Goal: Task Accomplishment & Management: Manage account settings

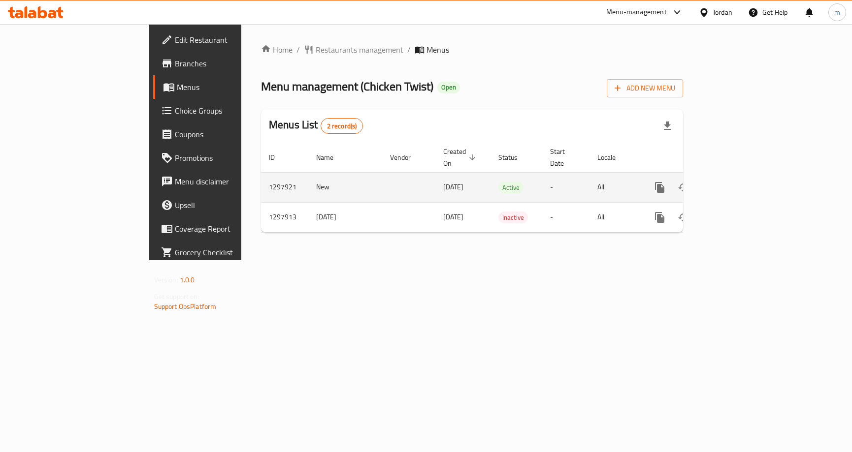
click at [737, 182] on icon "enhanced table" at bounding box center [731, 188] width 12 height 12
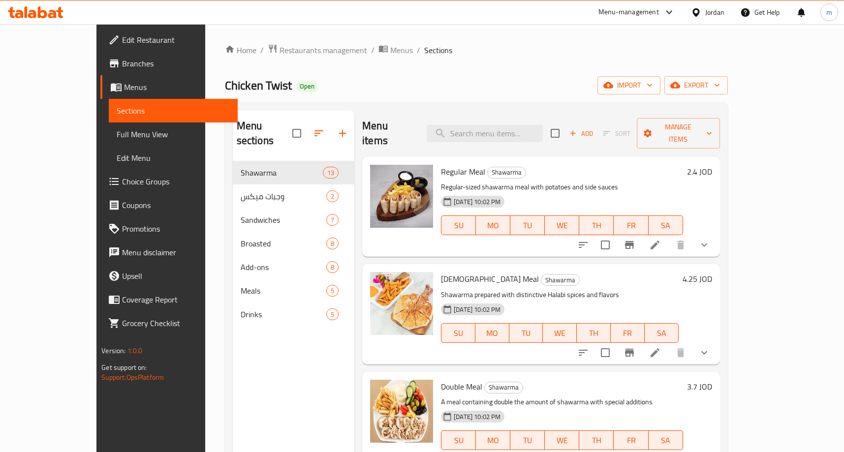
click at [122, 182] on span "Choice Groups" at bounding box center [175, 182] width 107 height 12
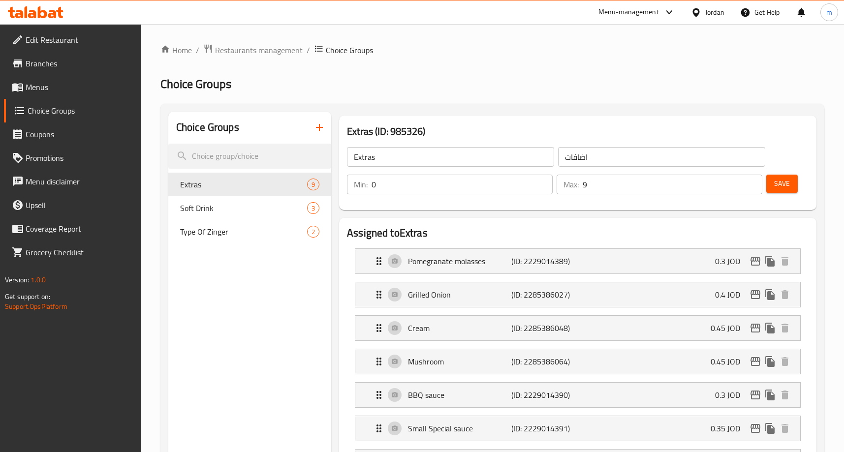
click at [430, 83] on h2 "Choice Groups" at bounding box center [492, 84] width 664 height 16
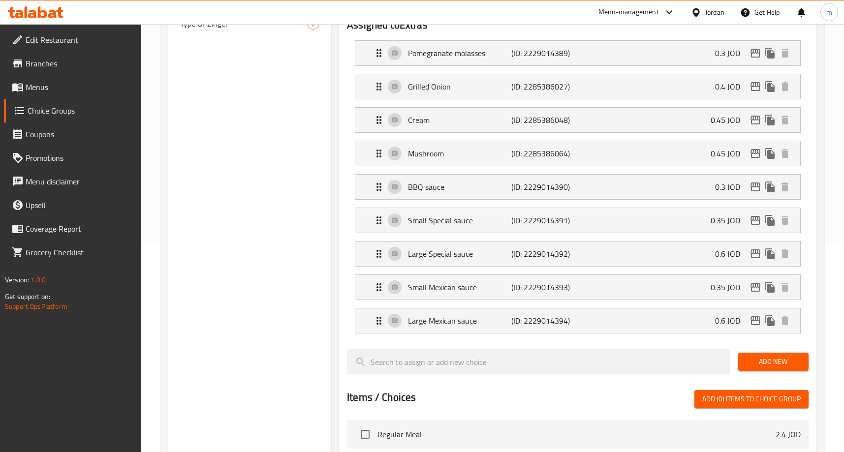
scroll to position [10, 0]
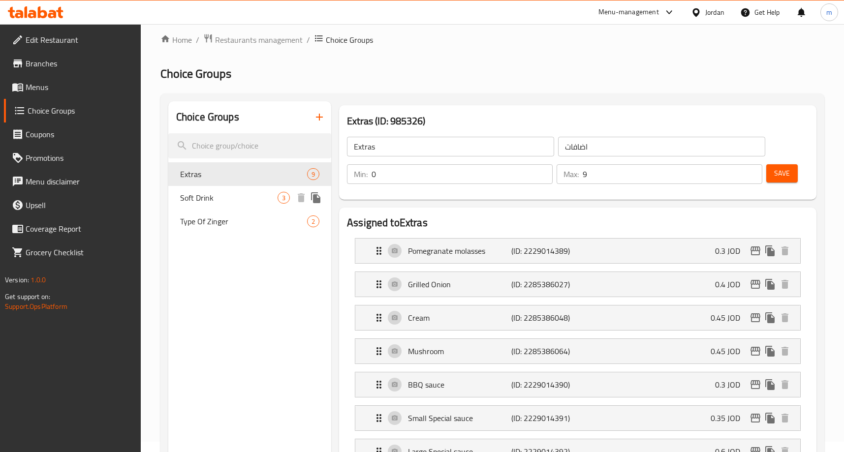
click at [245, 198] on span "Soft Drink" at bounding box center [228, 198] width 97 height 12
type input "Soft Drink"
type input "مشروب غازي"
type input "1"
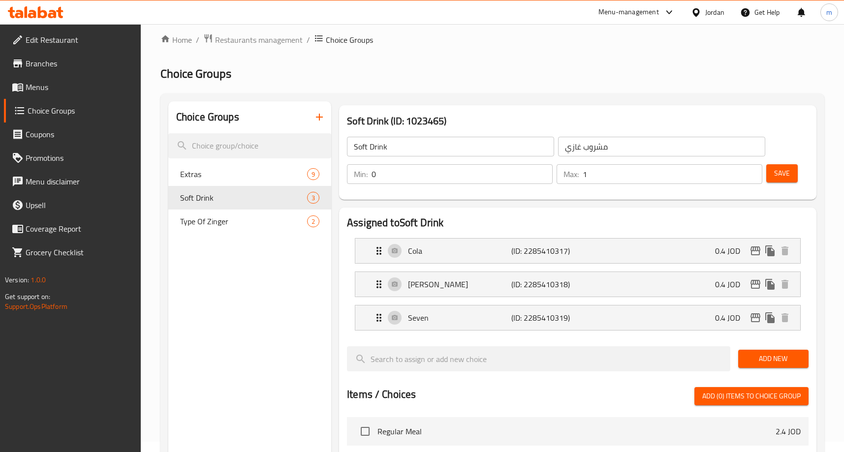
click at [483, 90] on div "Home / Restaurants management / Choice Groups Choice Groups Choice Groups Extra…" at bounding box center [492, 403] width 664 height 740
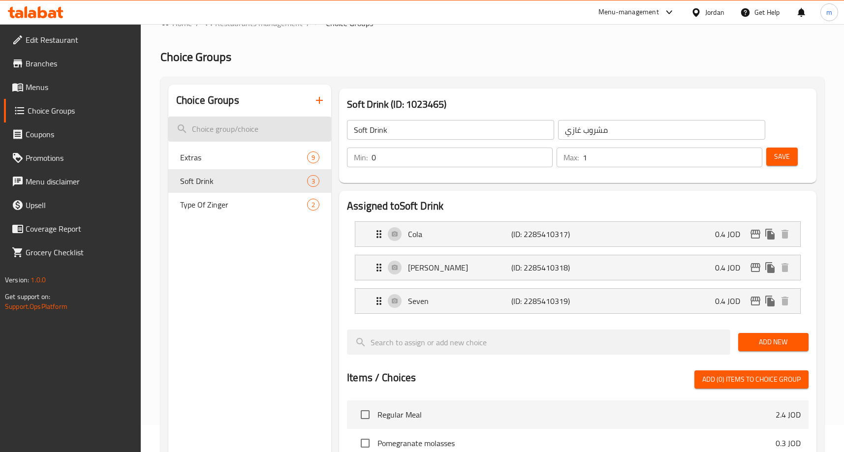
scroll to position [0, 0]
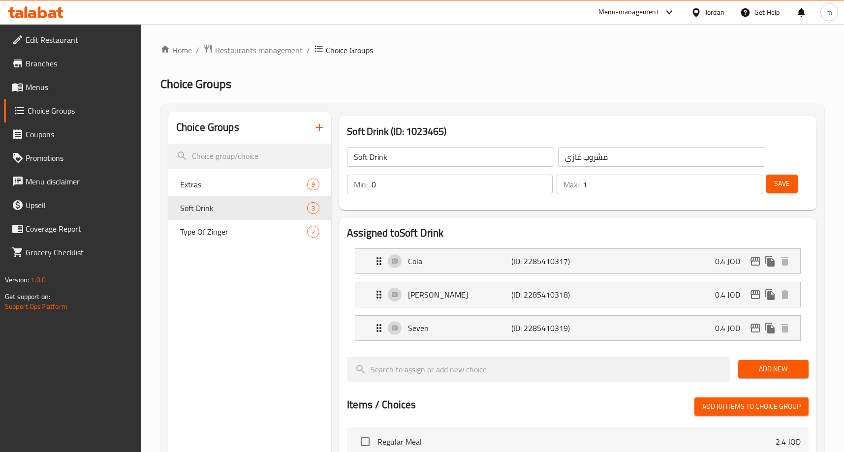
click at [501, 87] on h2 "Choice Groups" at bounding box center [492, 84] width 664 height 16
click at [256, 51] on span "Restaurants management" at bounding box center [259, 50] width 88 height 12
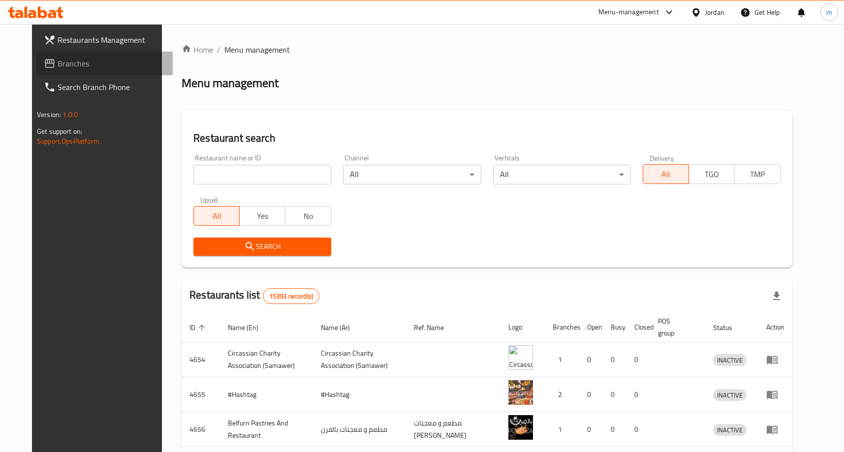
click at [58, 62] on span "Branches" at bounding box center [111, 64] width 107 height 12
